Goal: Task Accomplishment & Management: Complete application form

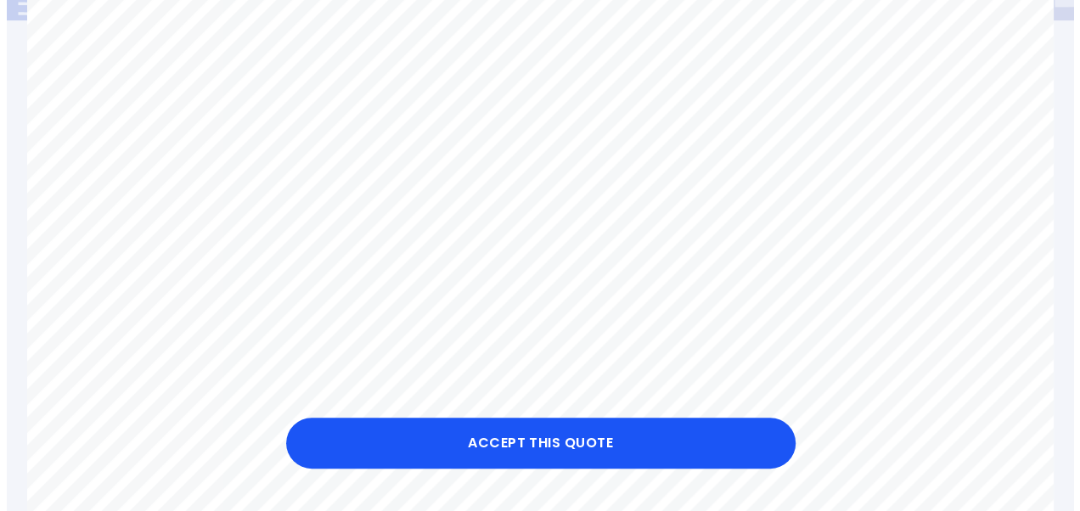
scroll to position [328, 0]
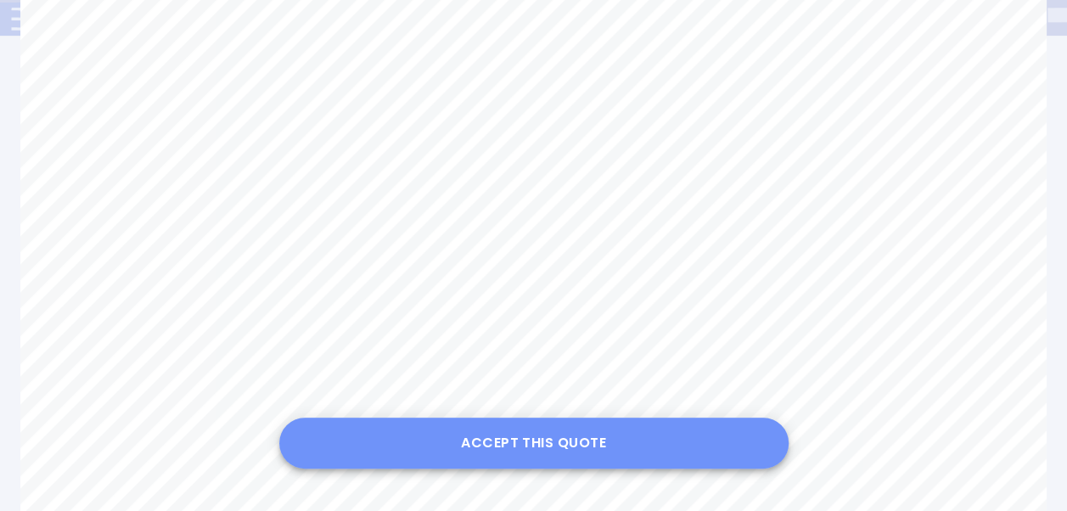
click at [523, 443] on button "Accept this Quote" at bounding box center [533, 443] width 509 height 51
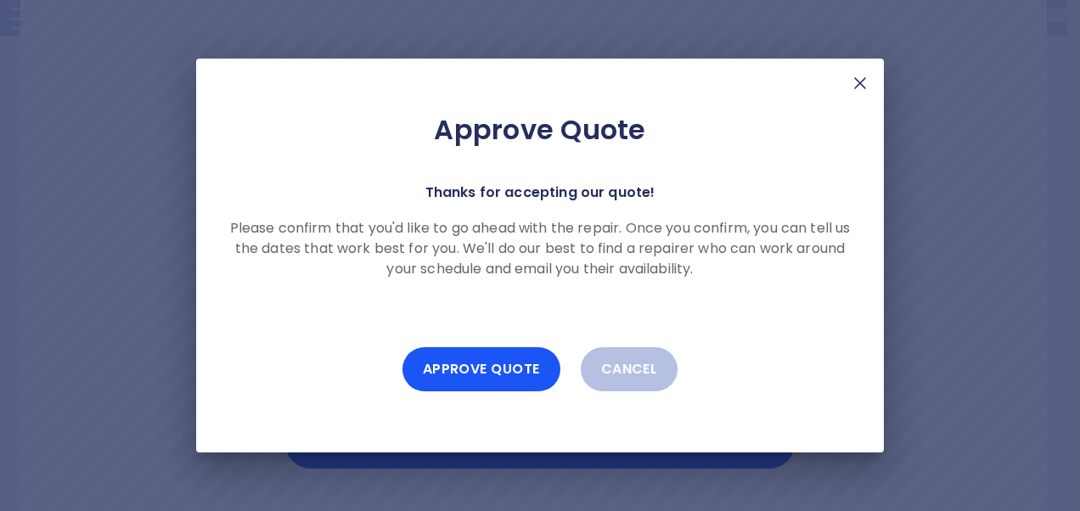
click at [523, 443] on div "Approve Quote Thanks for accepting our quote! Please confirm that you'd like to…" at bounding box center [540, 256] width 688 height 394
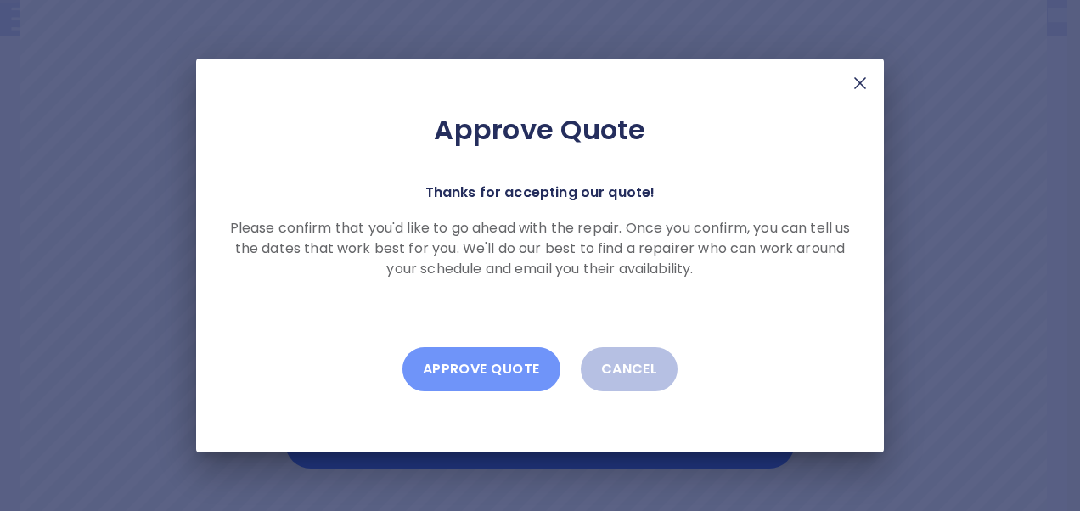
click at [476, 363] on button "Approve Quote" at bounding box center [481, 369] width 158 height 44
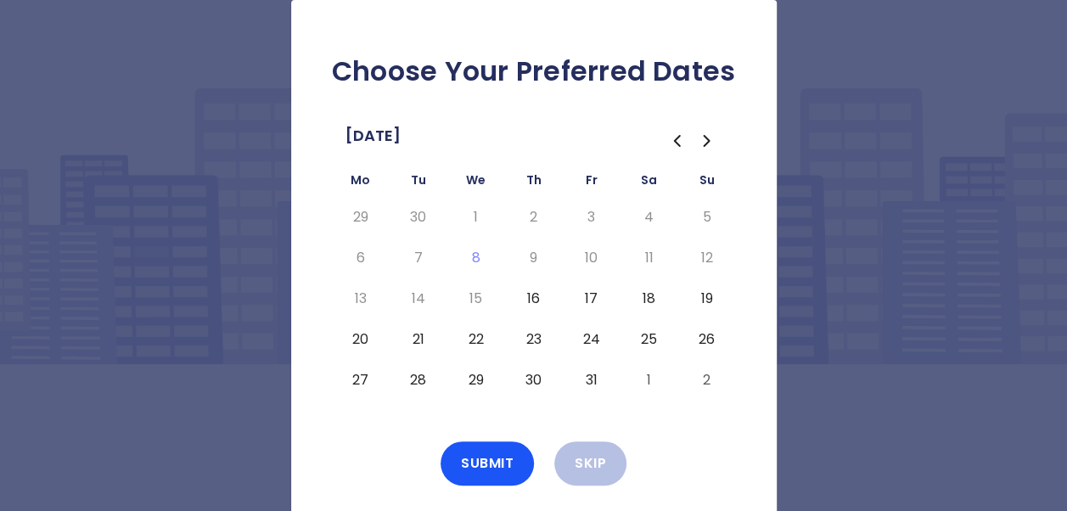
click at [666, 443] on div "Submit Skip" at bounding box center [533, 463] width 431 height 44
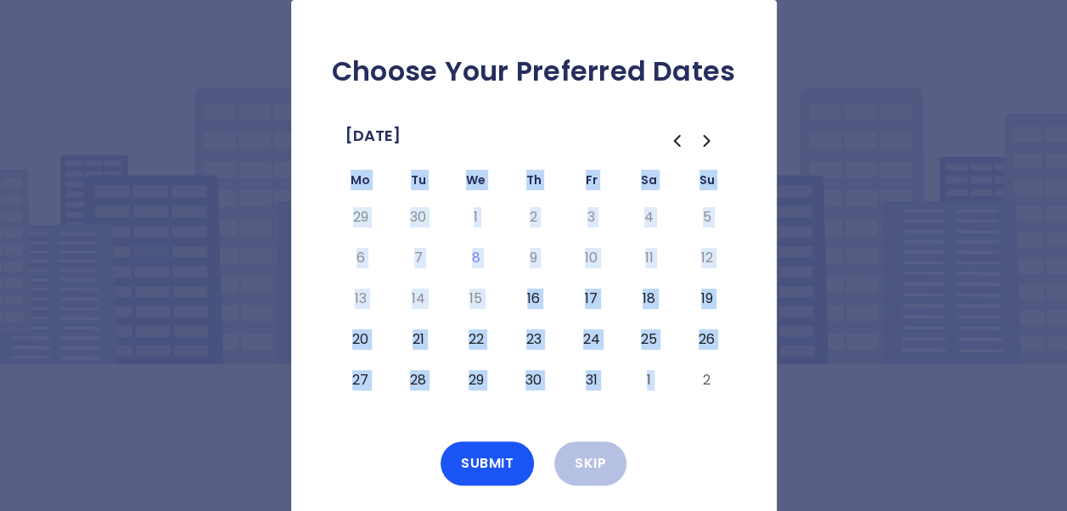
click at [666, 443] on div "Submit Skip" at bounding box center [533, 463] width 431 height 44
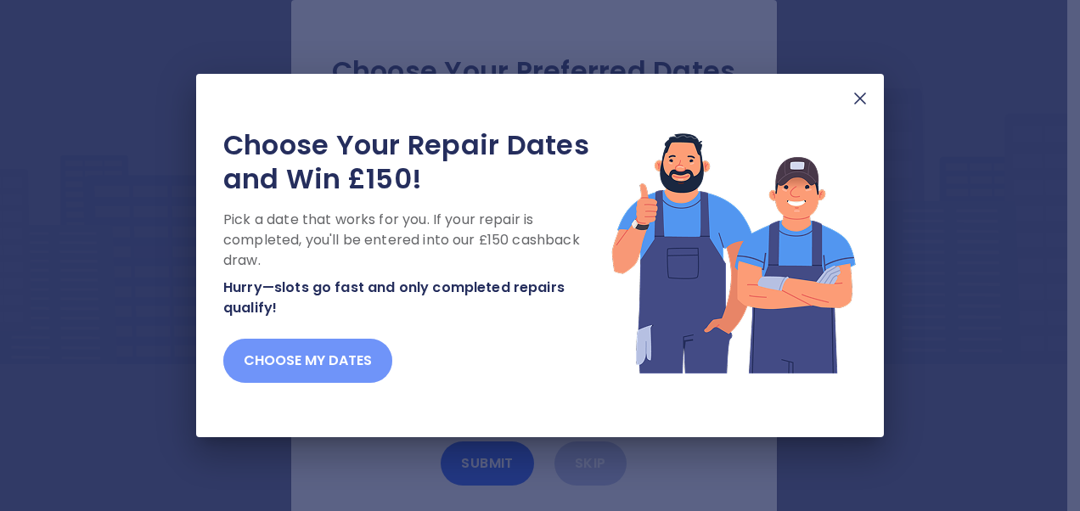
click at [326, 360] on button "Choose my dates" at bounding box center [307, 361] width 169 height 44
click at [239, 372] on button "Choose my dates" at bounding box center [307, 361] width 169 height 44
click at [294, 362] on button "Choose my dates" at bounding box center [307, 361] width 169 height 44
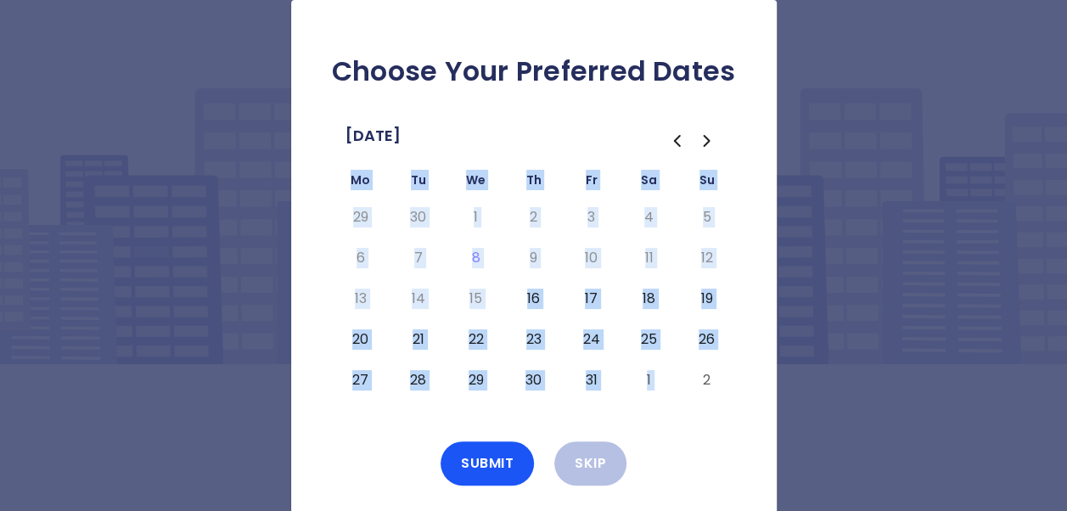
click at [533, 300] on button "16" at bounding box center [534, 298] width 31 height 27
click at [596, 300] on button "17" at bounding box center [591, 298] width 31 height 27
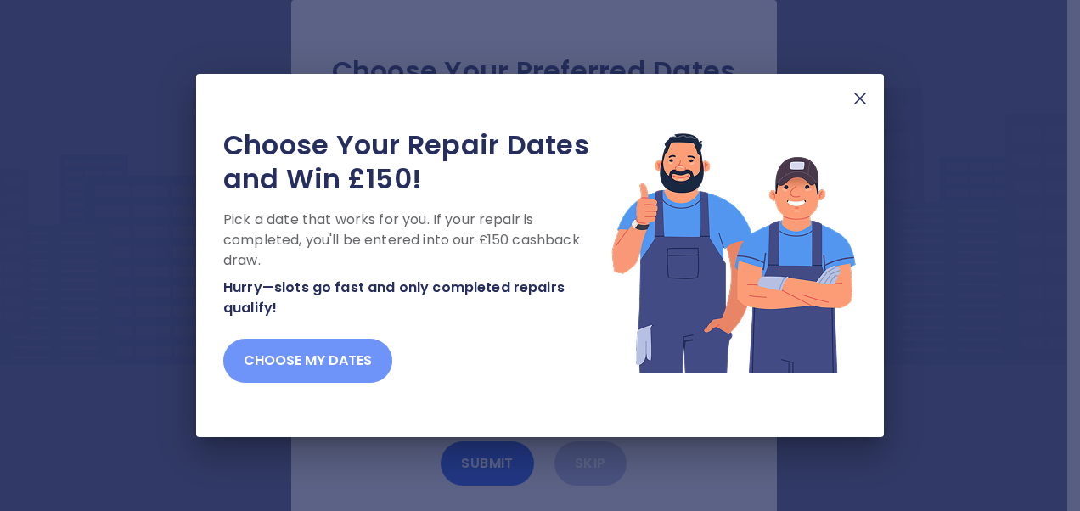
click at [333, 358] on button "Choose my dates" at bounding box center [307, 361] width 169 height 44
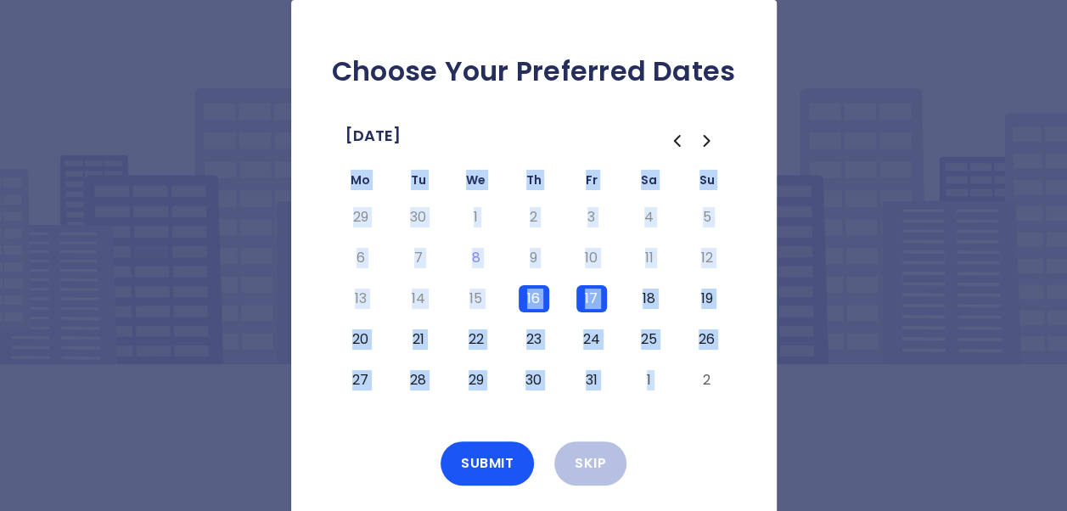
click at [365, 341] on button "20" at bounding box center [360, 339] width 31 height 27
click at [423, 341] on button "21" at bounding box center [418, 339] width 31 height 27
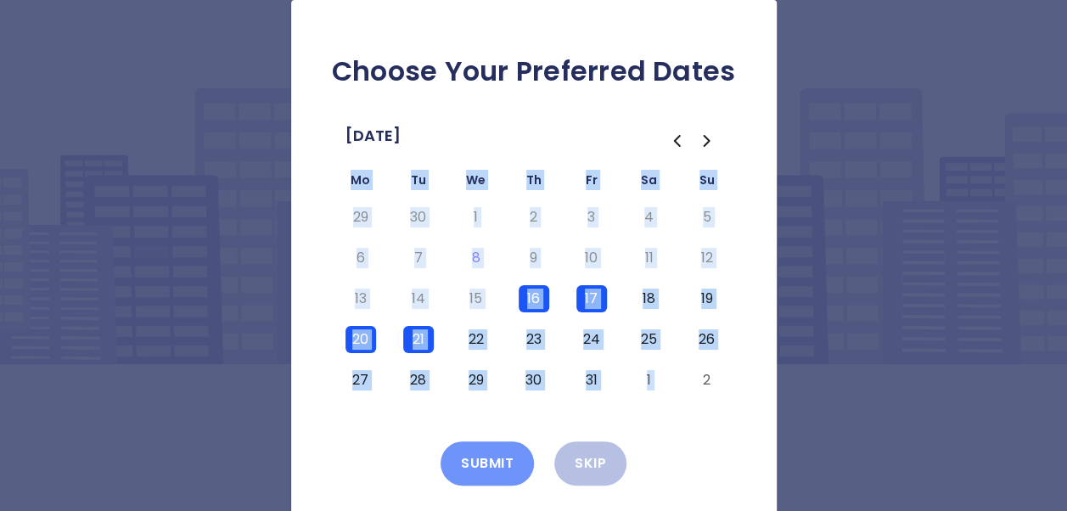
click at [486, 455] on button "Submit" at bounding box center [487, 463] width 93 height 44
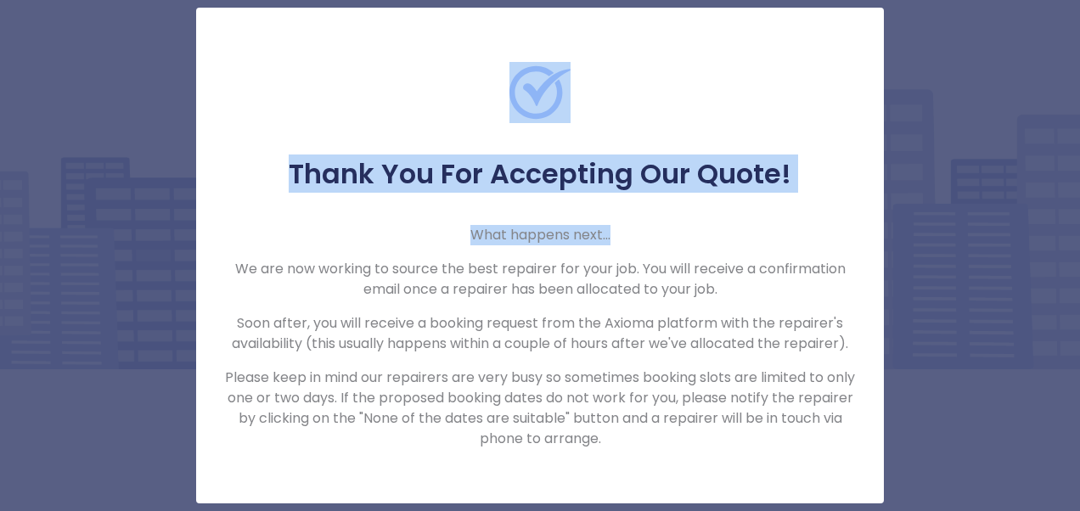
click at [1066, 227] on html "Thank You For Accepting Our Quote! What happens next... We are now working to s…" at bounding box center [540, 255] width 1080 height 511
drag, startPoint x: 1079, startPoint y: 227, endPoint x: 1048, endPoint y: 225, distance: 30.6
click at [1048, 225] on div "Thank You For Accepting Our Quote! What happens next... We are now working to s…" at bounding box center [540, 255] width 1080 height 511
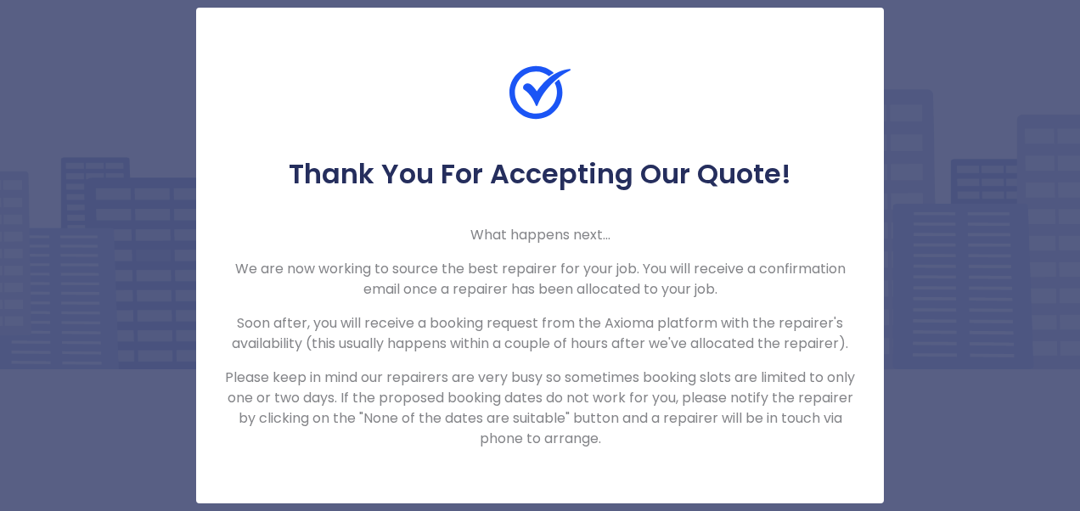
click at [1015, 326] on div "Thank You For Accepting Our Quote! What happens next... We are now working to s…" at bounding box center [540, 255] width 1080 height 511
